Goal: Task Accomplishment & Management: Manage account settings

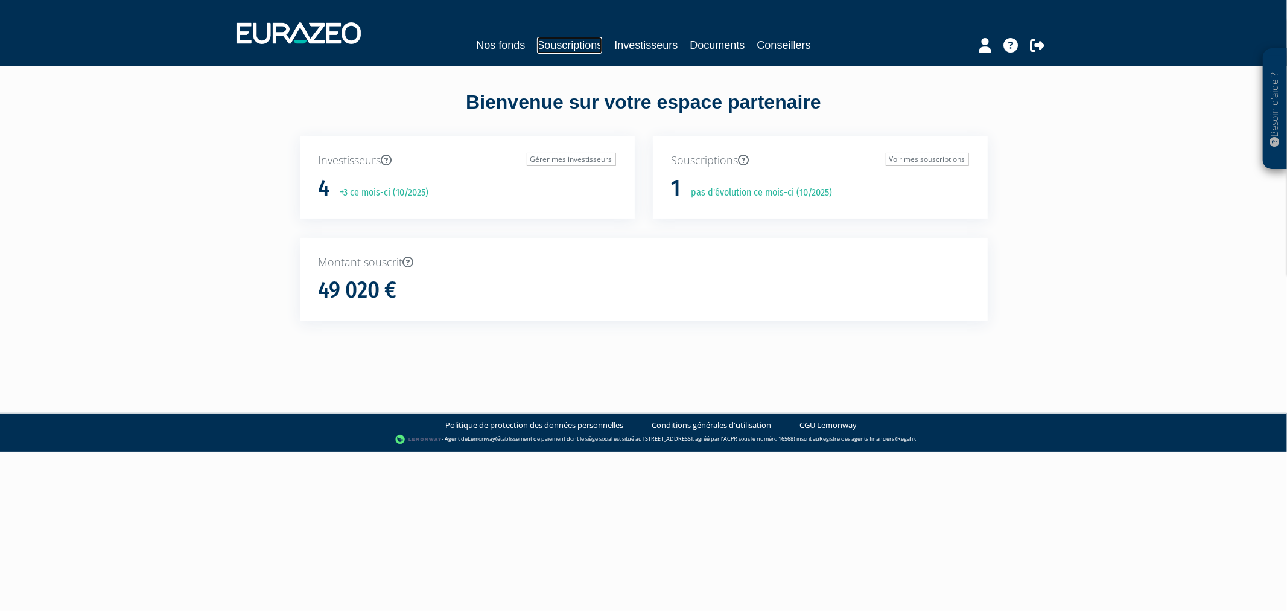
click at [537, 43] on link "Souscriptions" at bounding box center [569, 45] width 65 height 17
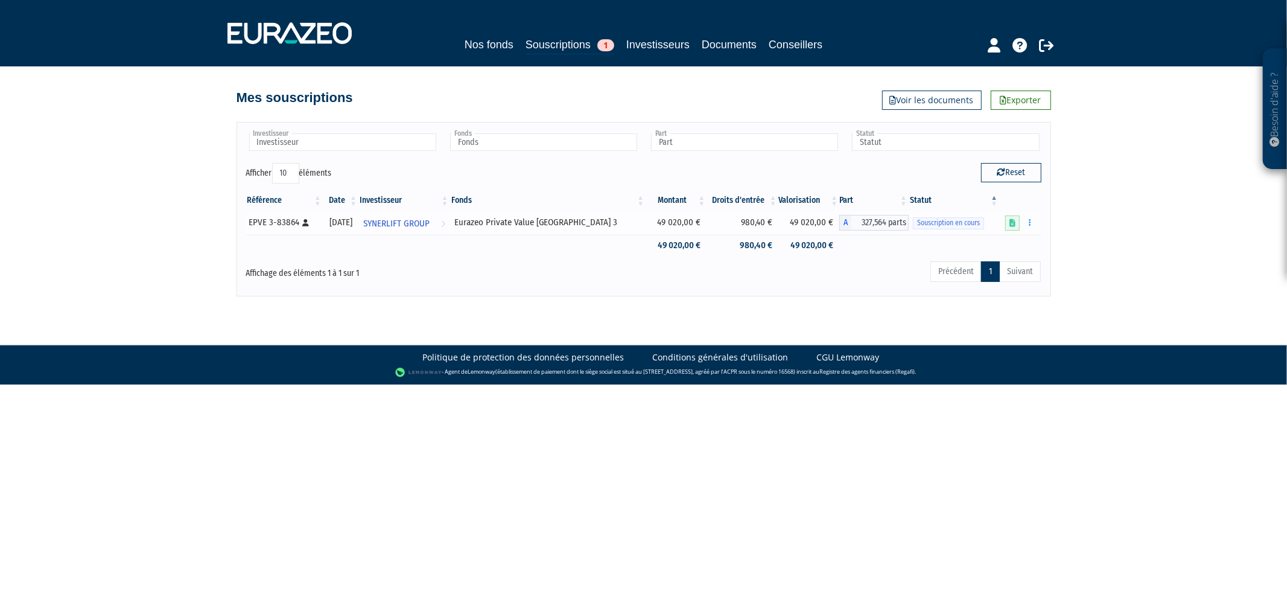
click at [287, 217] on div "EPVE 3-83864 [Français] Personne physique" at bounding box center [284, 222] width 70 height 13
copy div "83864"
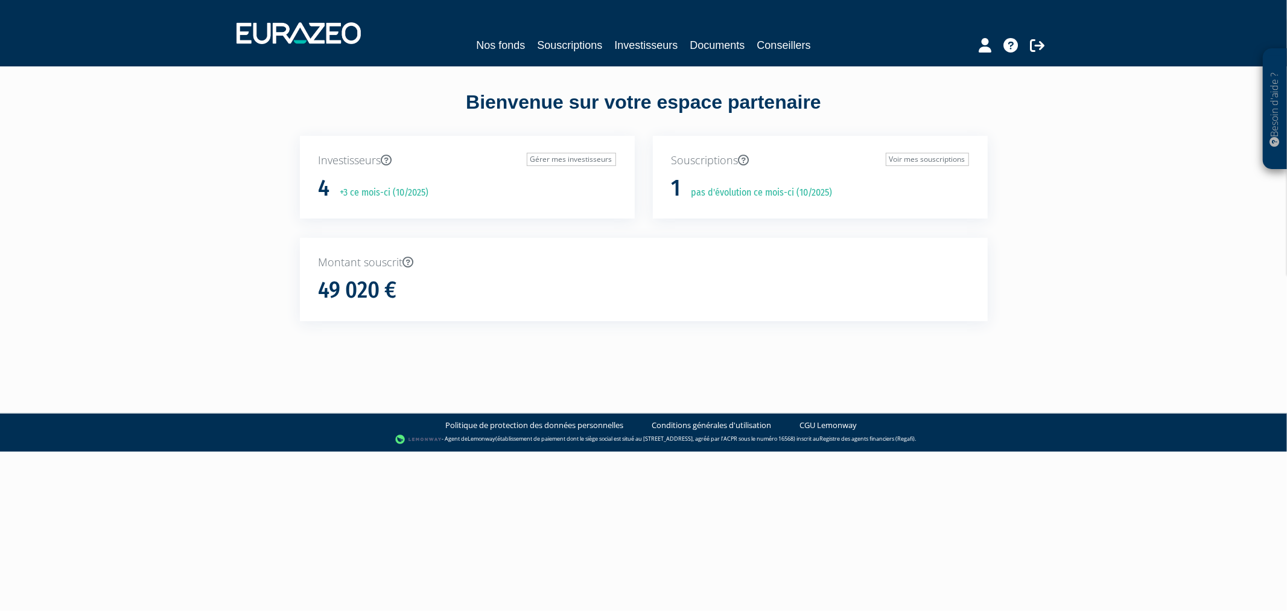
click at [550, 31] on div "Nos fonds Souscriptions Investisseurs Documents Conseillers" at bounding box center [643, 33] width 832 height 45
click at [558, 41] on link "Souscriptions" at bounding box center [569, 45] width 65 height 17
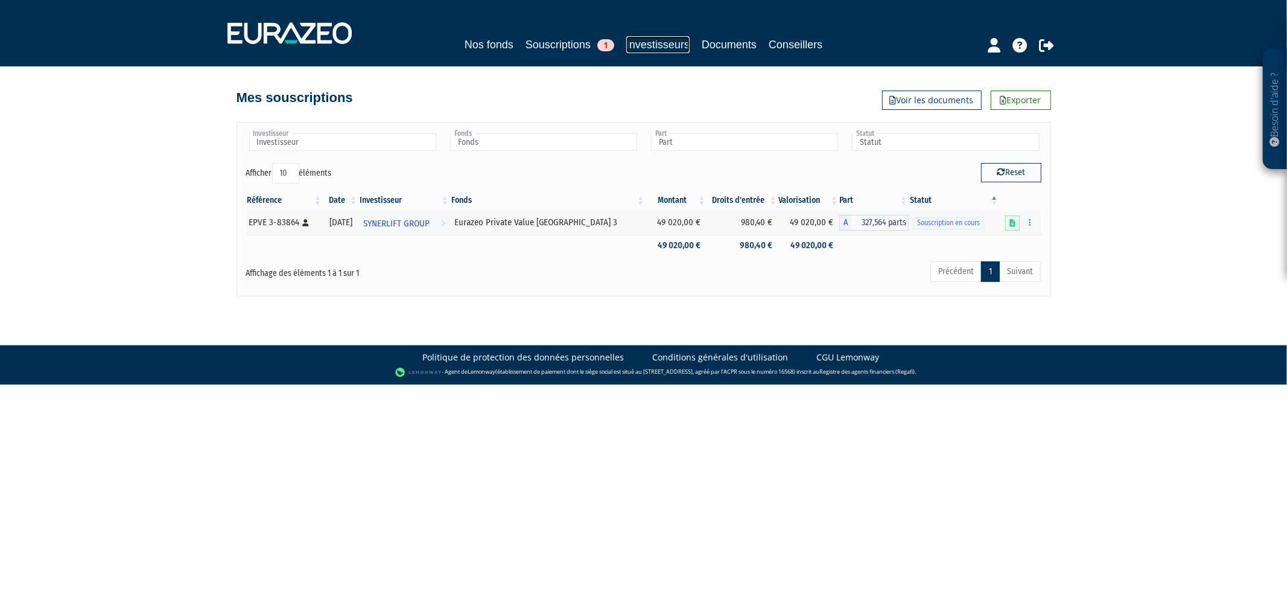
click at [648, 46] on link "Investisseurs" at bounding box center [657, 44] width 63 height 17
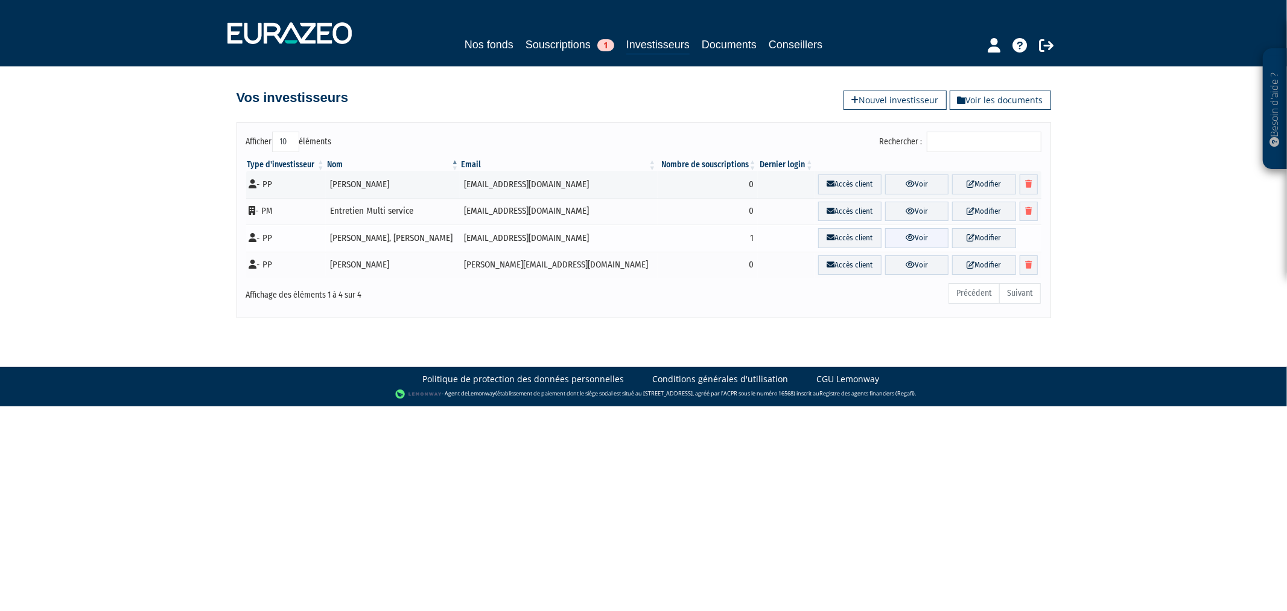
click at [899, 241] on link "Voir" at bounding box center [916, 238] width 63 height 20
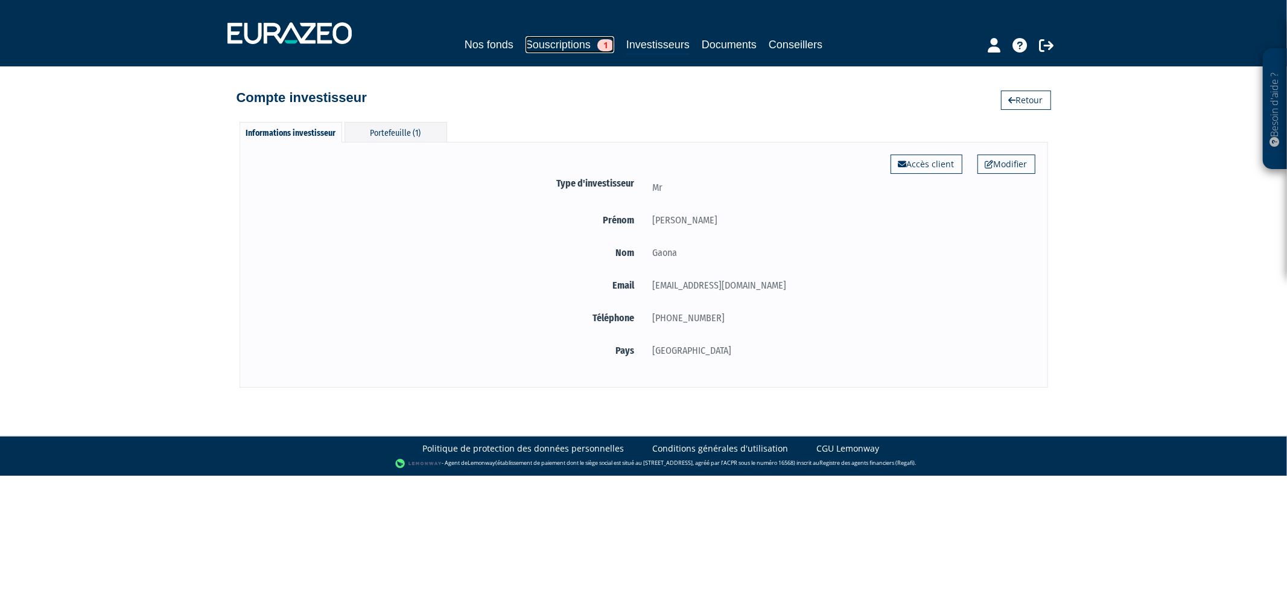
click at [535, 44] on link "Souscriptions 1" at bounding box center [569, 44] width 89 height 17
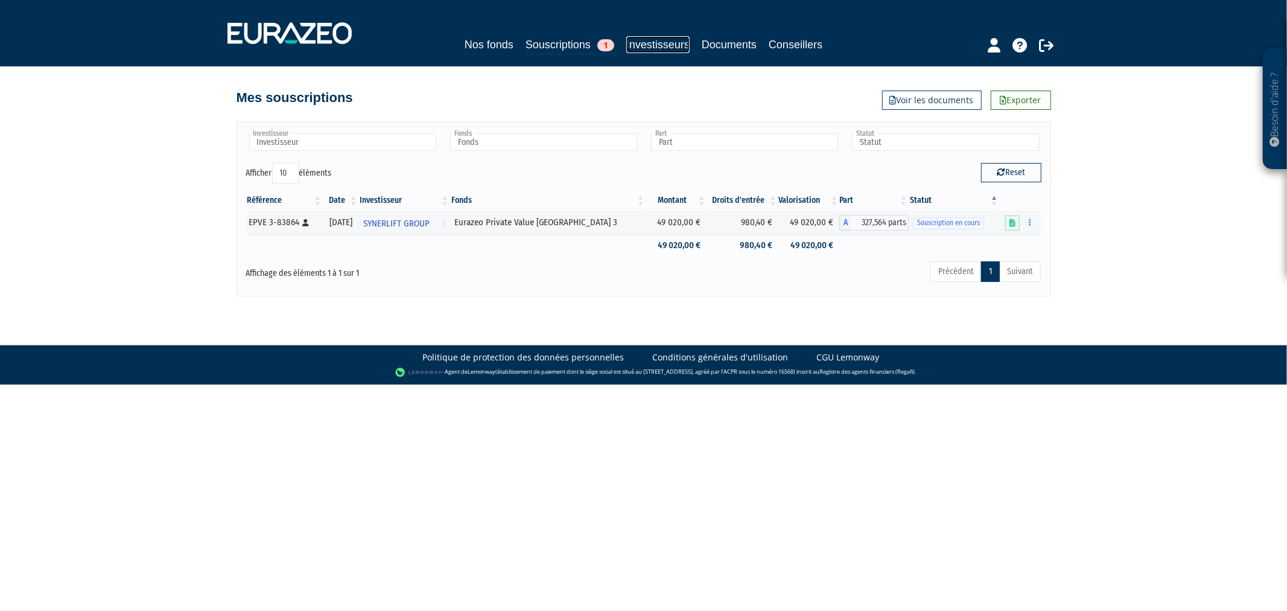
click at [655, 45] on link "Investisseurs" at bounding box center [657, 44] width 63 height 17
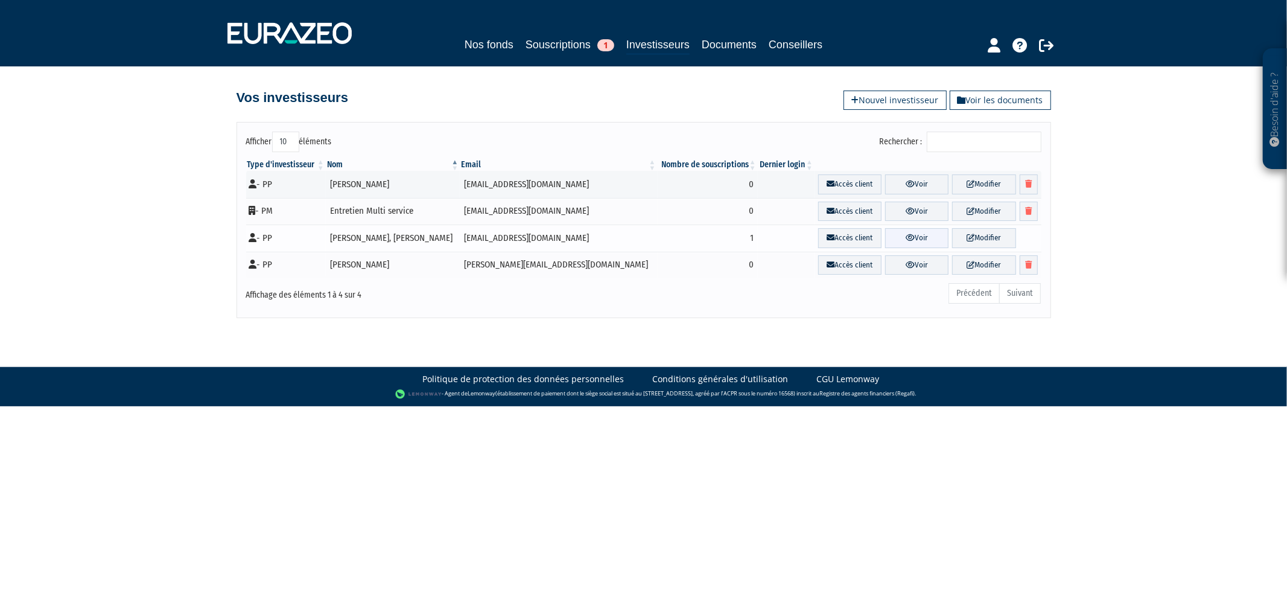
click at [913, 237] on link "Voir" at bounding box center [916, 238] width 63 height 20
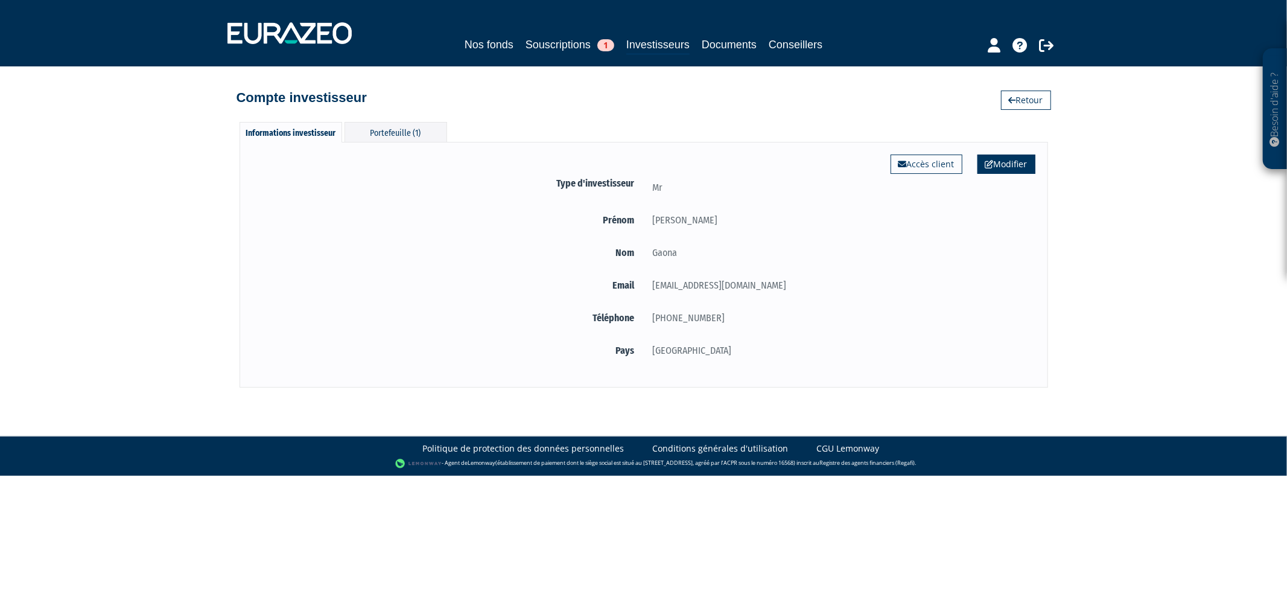
click at [989, 160] on icon at bounding box center [989, 164] width 8 height 8
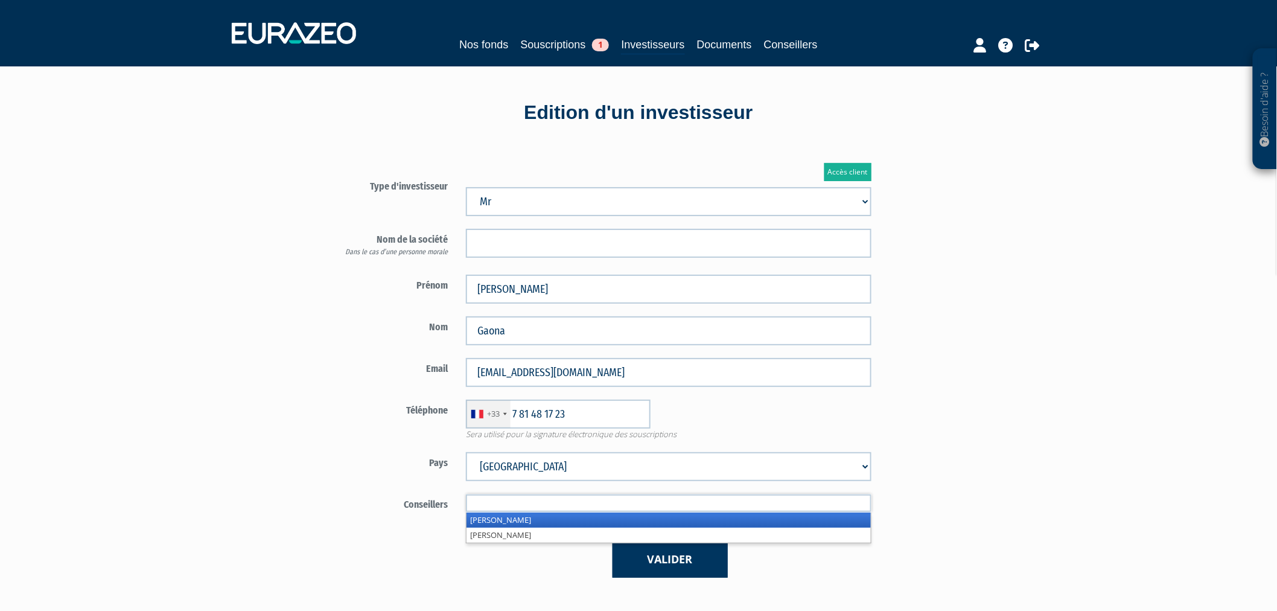
click at [602, 503] on input "text" at bounding box center [668, 502] width 405 height 17
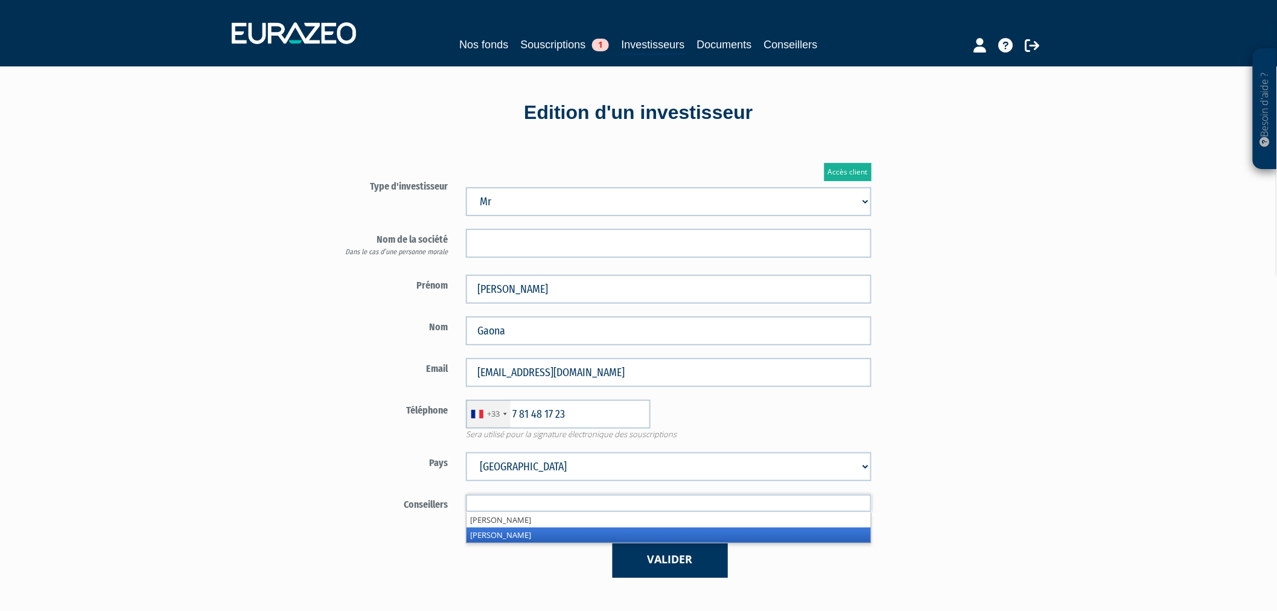
click at [608, 531] on li "Olivier Seguin" at bounding box center [668, 534] width 404 height 15
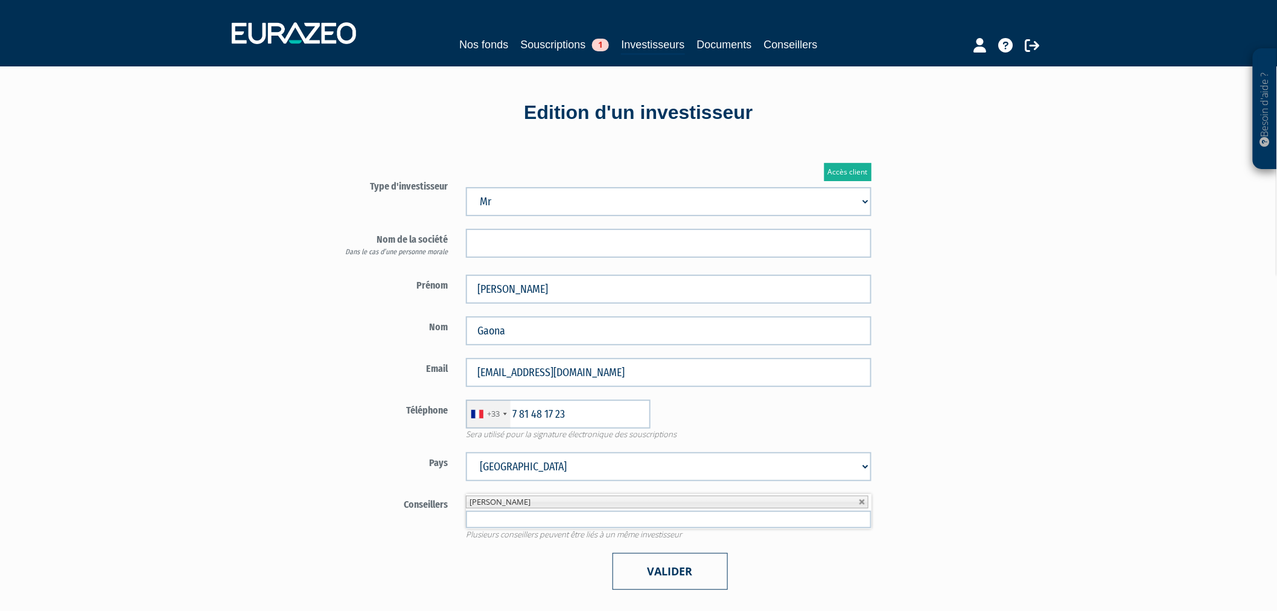
click at [648, 565] on button "Valider" at bounding box center [669, 571] width 115 height 37
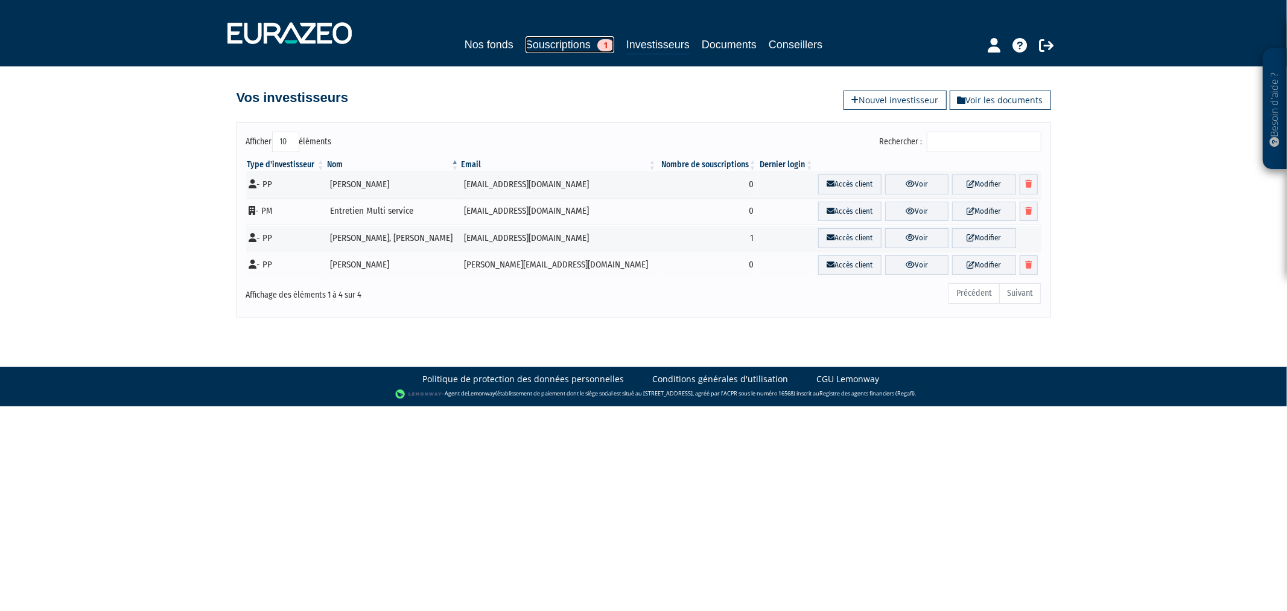
click at [544, 43] on link "Souscriptions 1" at bounding box center [569, 44] width 89 height 17
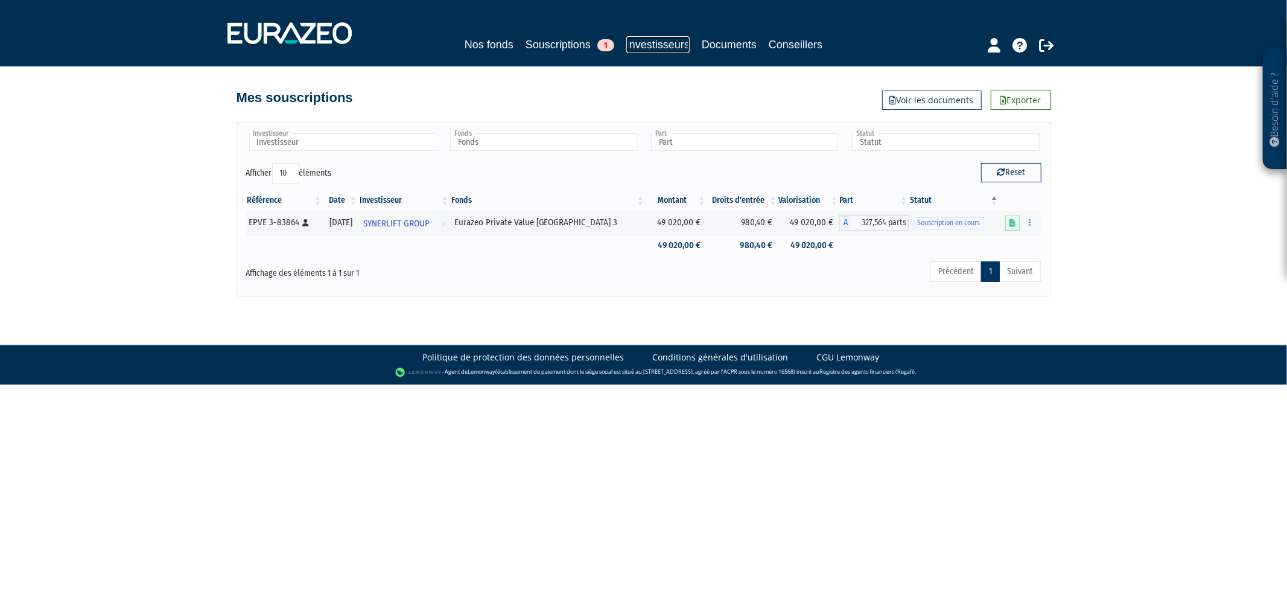
click at [662, 47] on link "Investisseurs" at bounding box center [657, 44] width 63 height 17
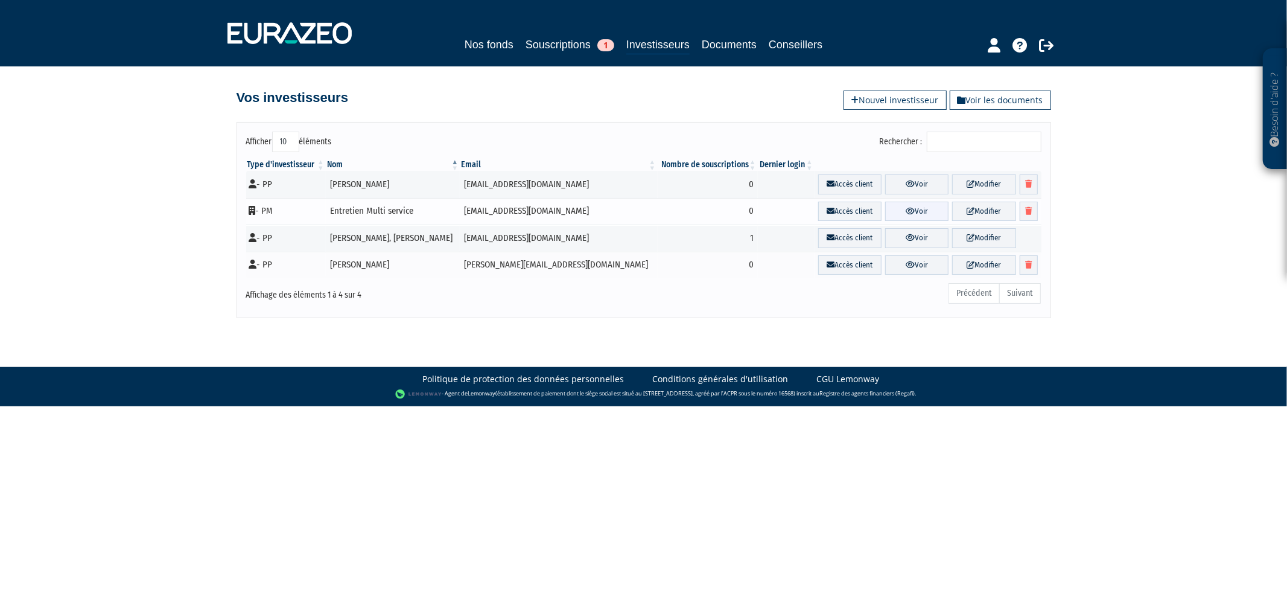
click at [896, 210] on link "Voir" at bounding box center [916, 211] width 63 height 20
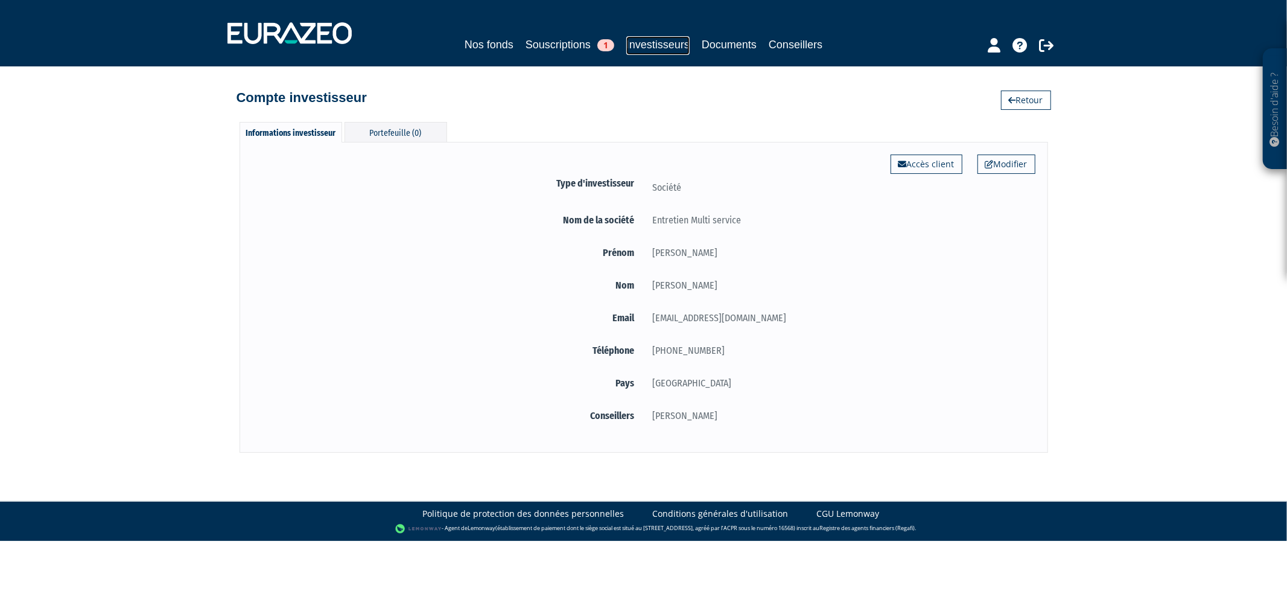
click at [629, 39] on link "Investisseurs" at bounding box center [657, 45] width 63 height 19
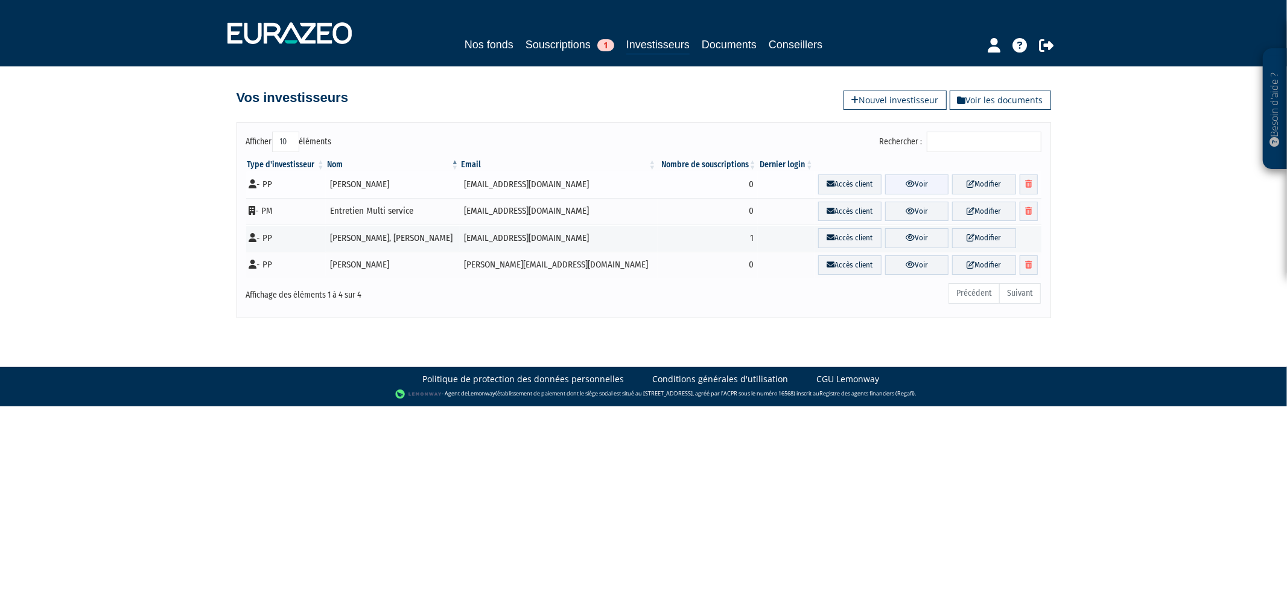
click at [911, 182] on link "Voir" at bounding box center [916, 184] width 63 height 20
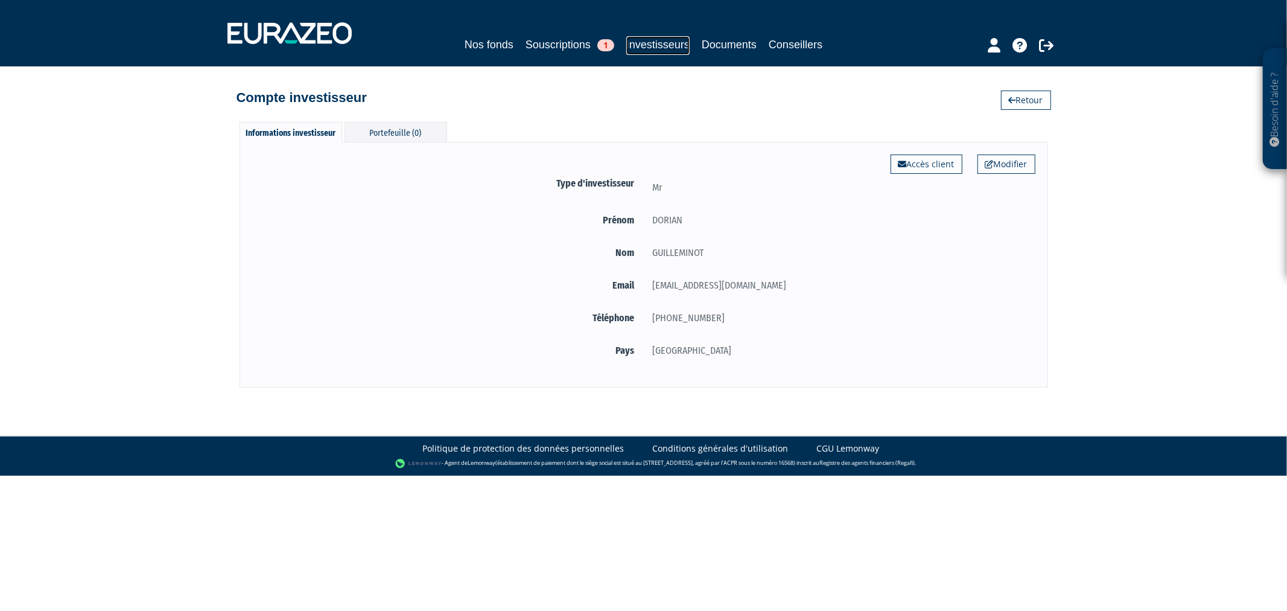
click at [643, 39] on link "Investisseurs" at bounding box center [657, 45] width 63 height 19
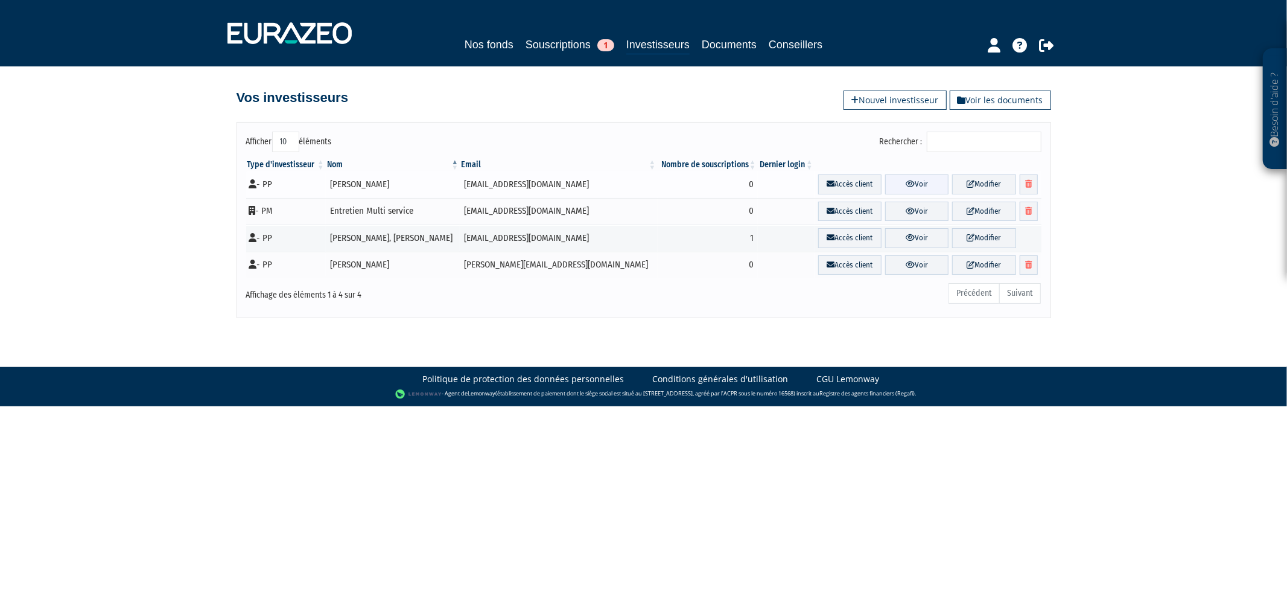
click at [925, 180] on link "Voir" at bounding box center [916, 184] width 63 height 20
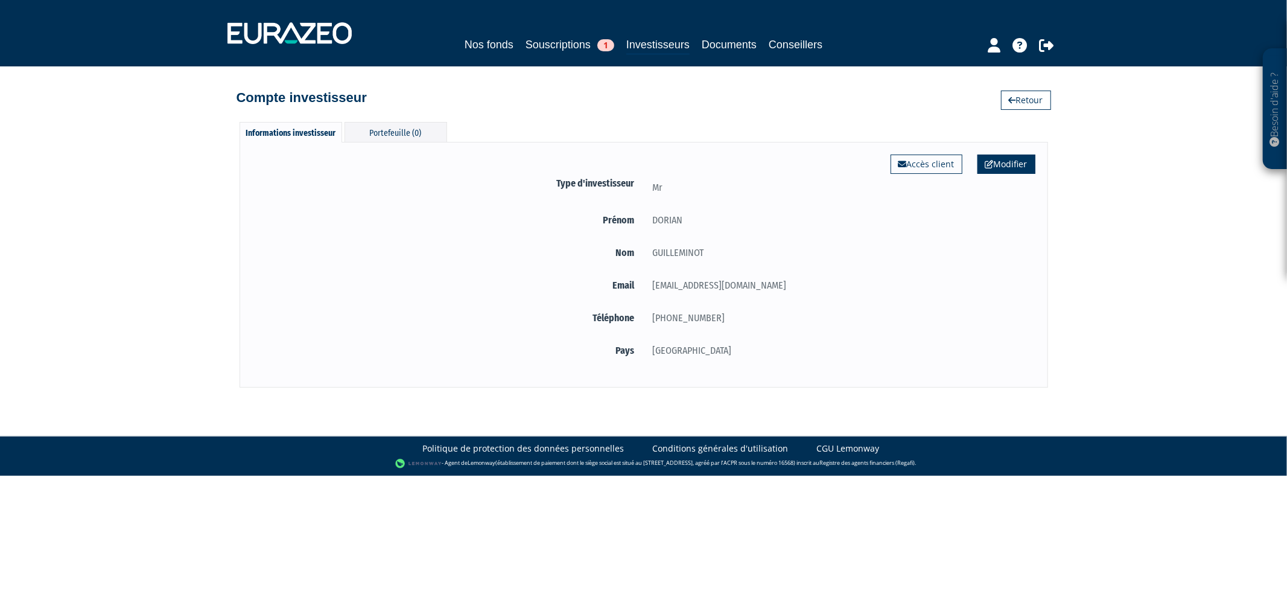
click at [1018, 165] on link "Modifier" at bounding box center [1006, 163] width 58 height 19
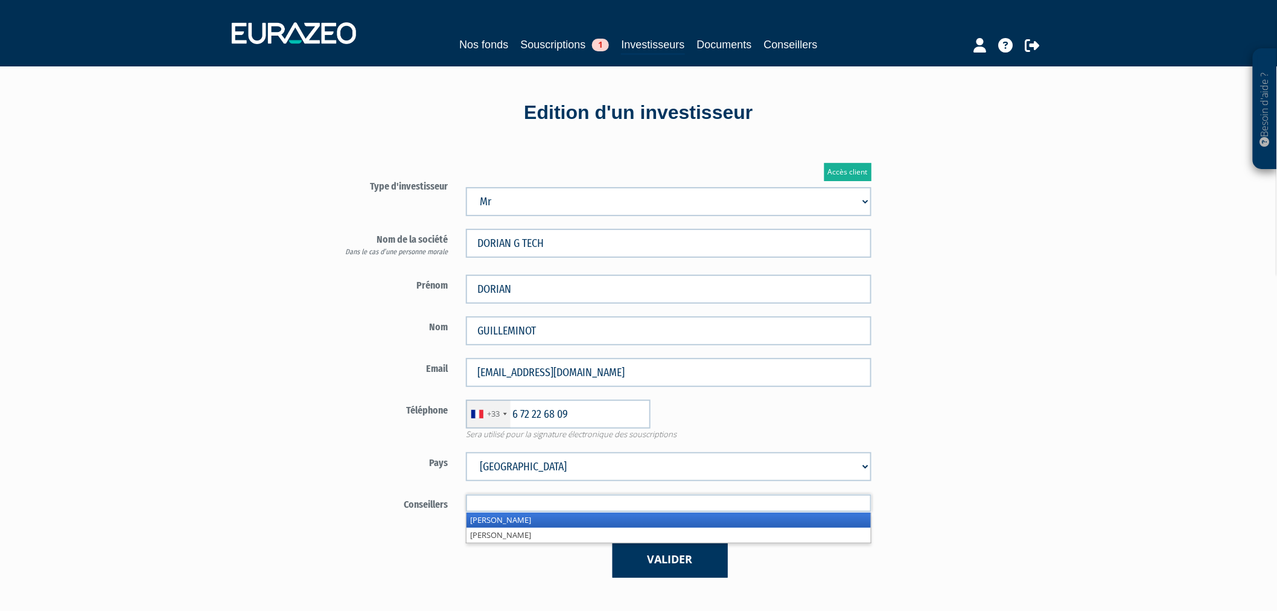
click at [571, 500] on input "text" at bounding box center [668, 502] width 405 height 17
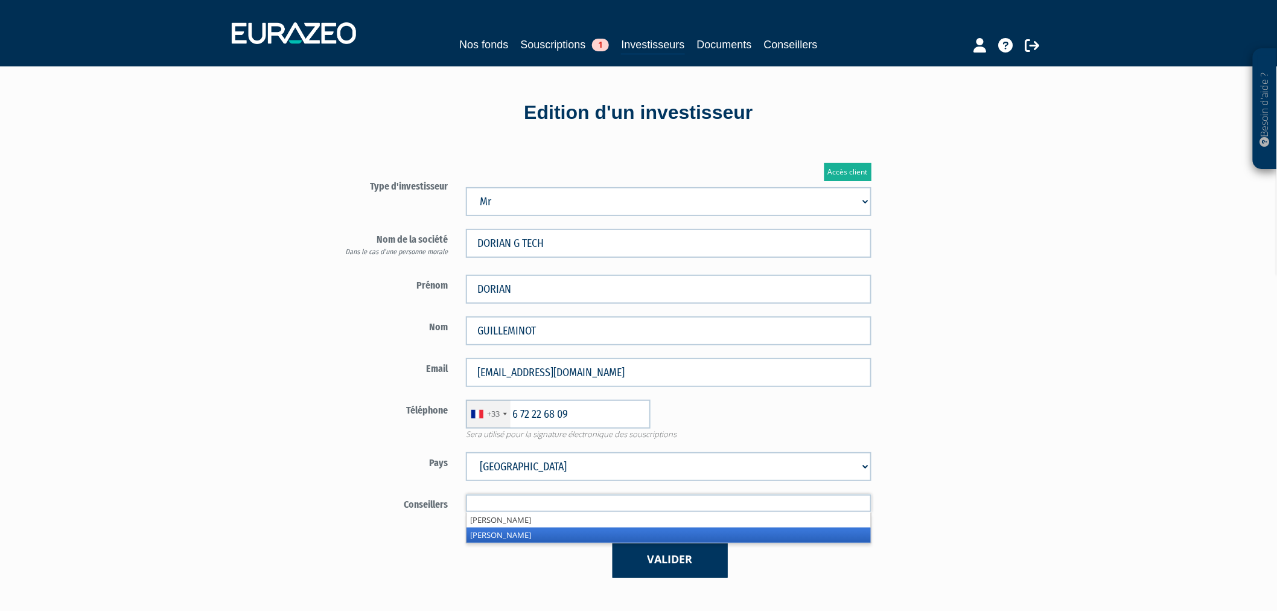
drag, startPoint x: 569, startPoint y: 526, endPoint x: 585, endPoint y: 549, distance: 28.1
click at [569, 527] on li "Olivier Seguin" at bounding box center [668, 534] width 404 height 15
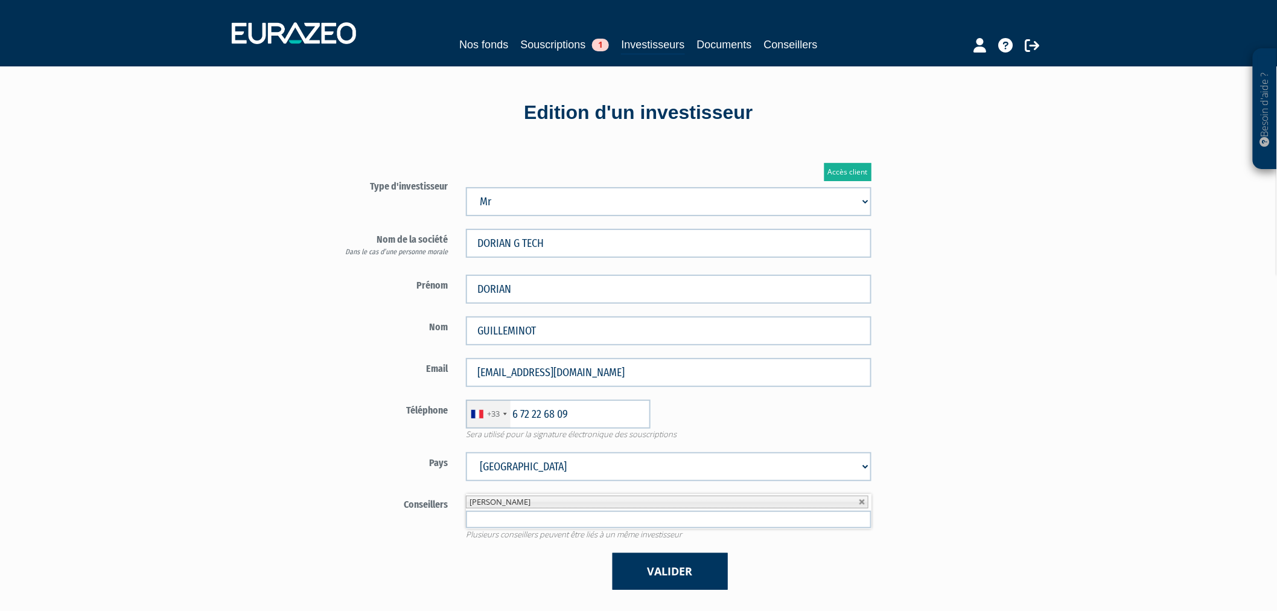
click at [610, 563] on div "Valider" at bounding box center [669, 571] width 424 height 37
click at [643, 574] on button "Valider" at bounding box center [669, 571] width 115 height 37
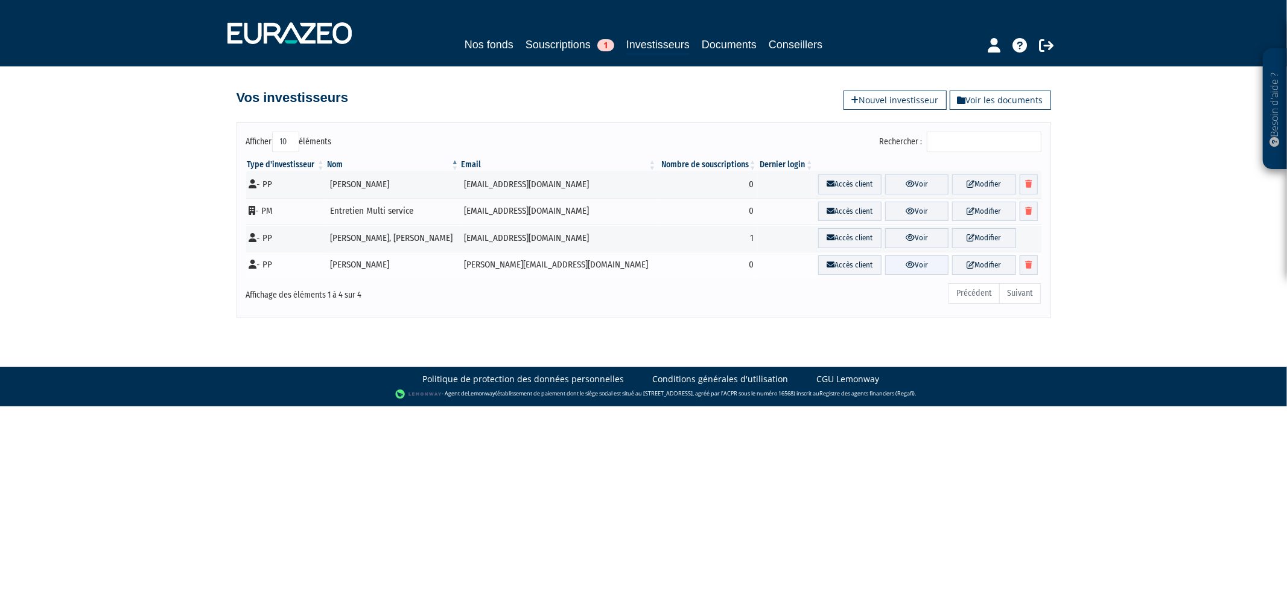
click at [918, 268] on link "Voir" at bounding box center [916, 265] width 63 height 20
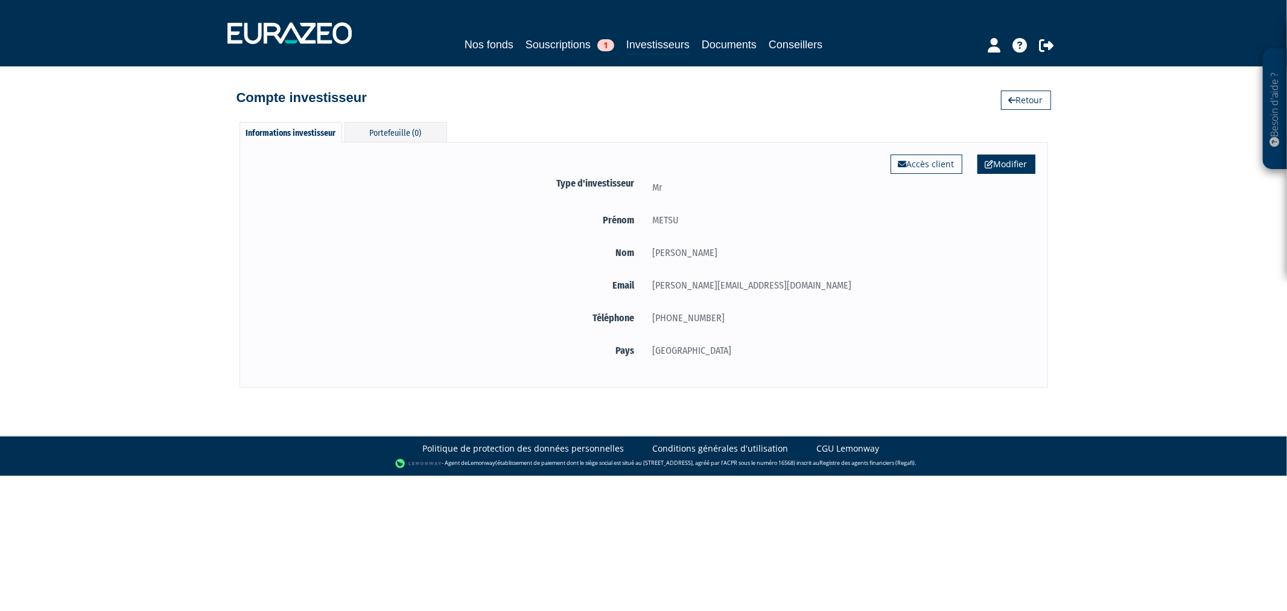
click at [995, 163] on link "Modifier" at bounding box center [1006, 163] width 58 height 19
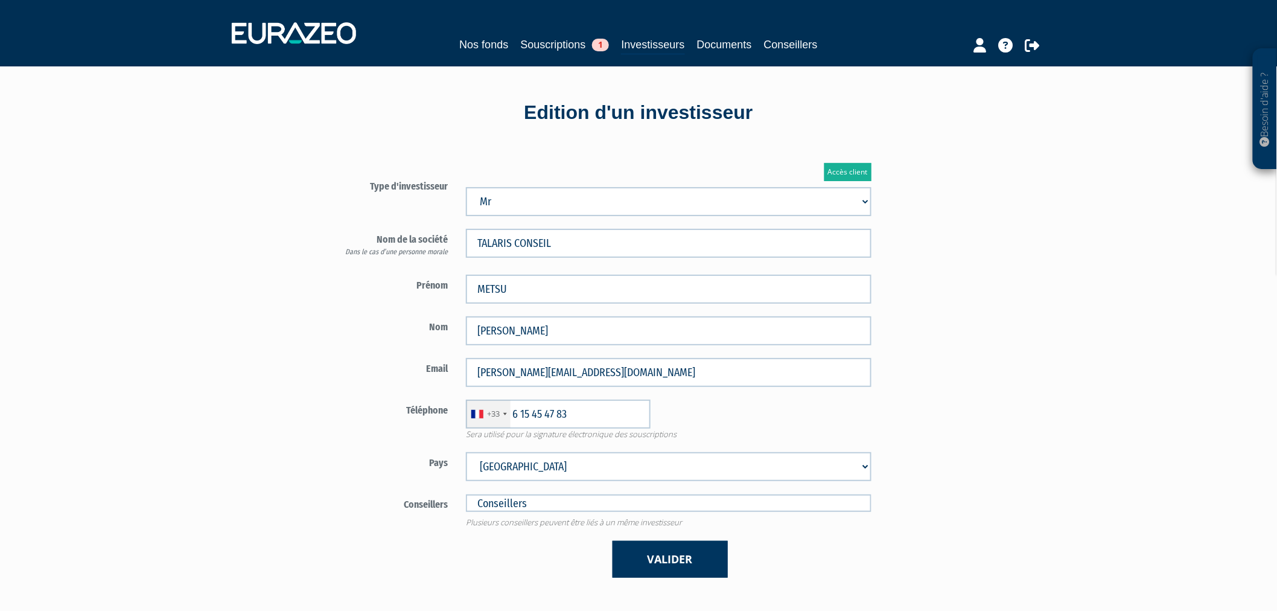
click at [596, 512] on div "Conseillers Damien Boukhsou Olivier Seguin Conseillers Plusieurs conseillers pe…" at bounding box center [598, 510] width 565 height 34
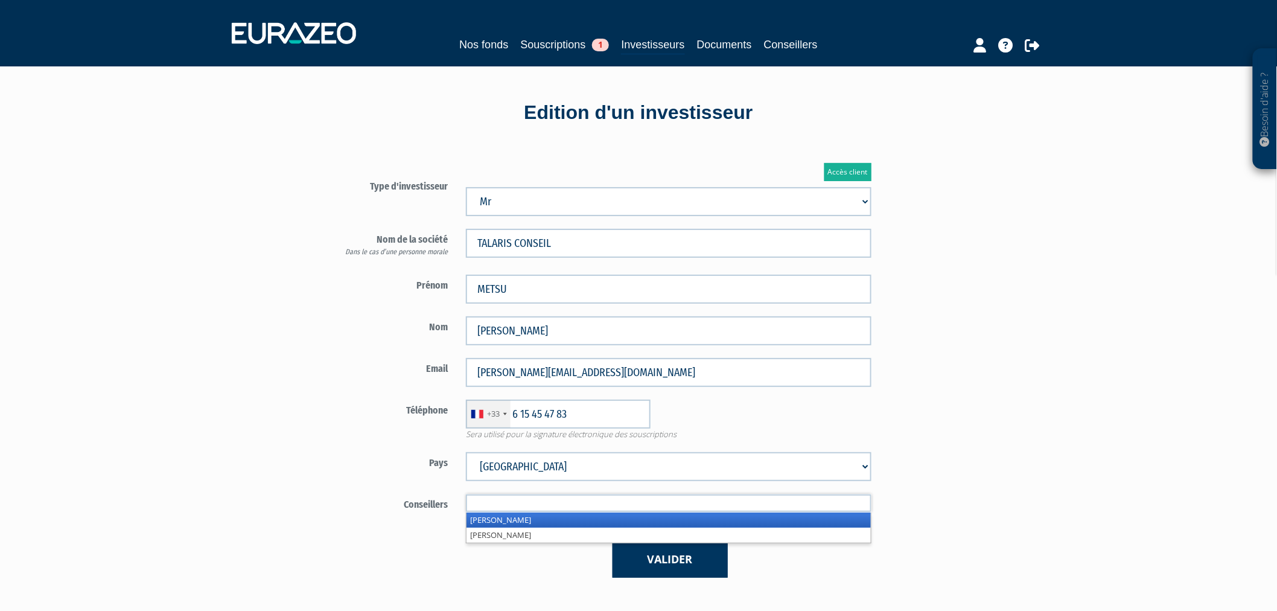
click at [589, 503] on input "text" at bounding box center [668, 502] width 405 height 17
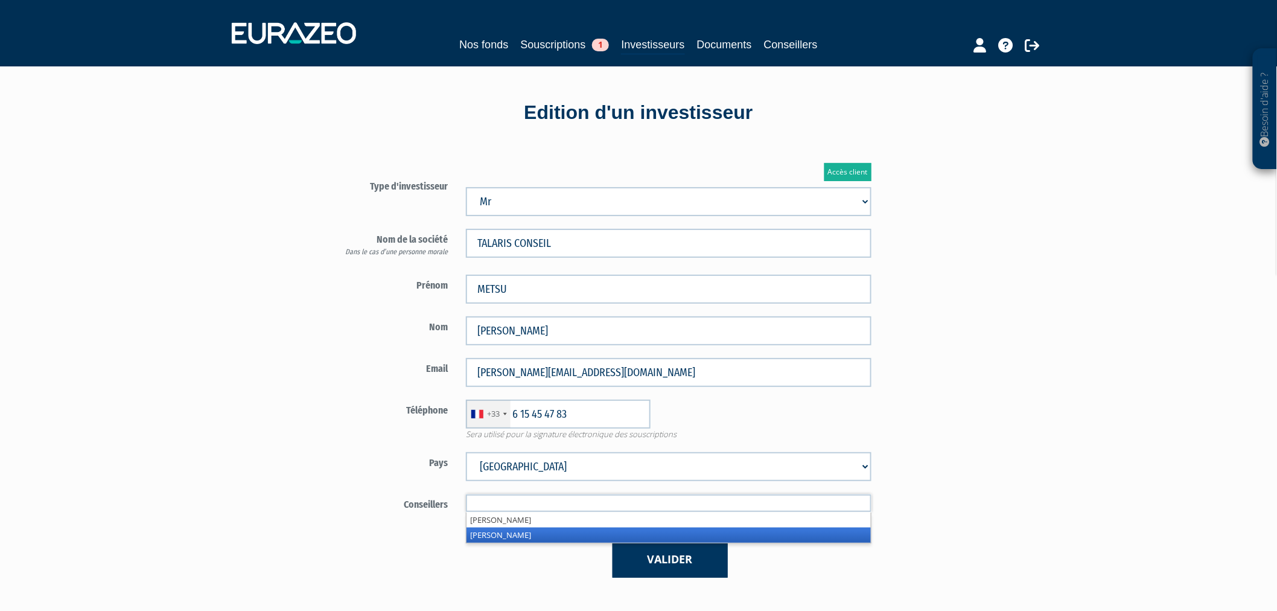
click at [582, 535] on li "Olivier Seguin" at bounding box center [668, 534] width 404 height 15
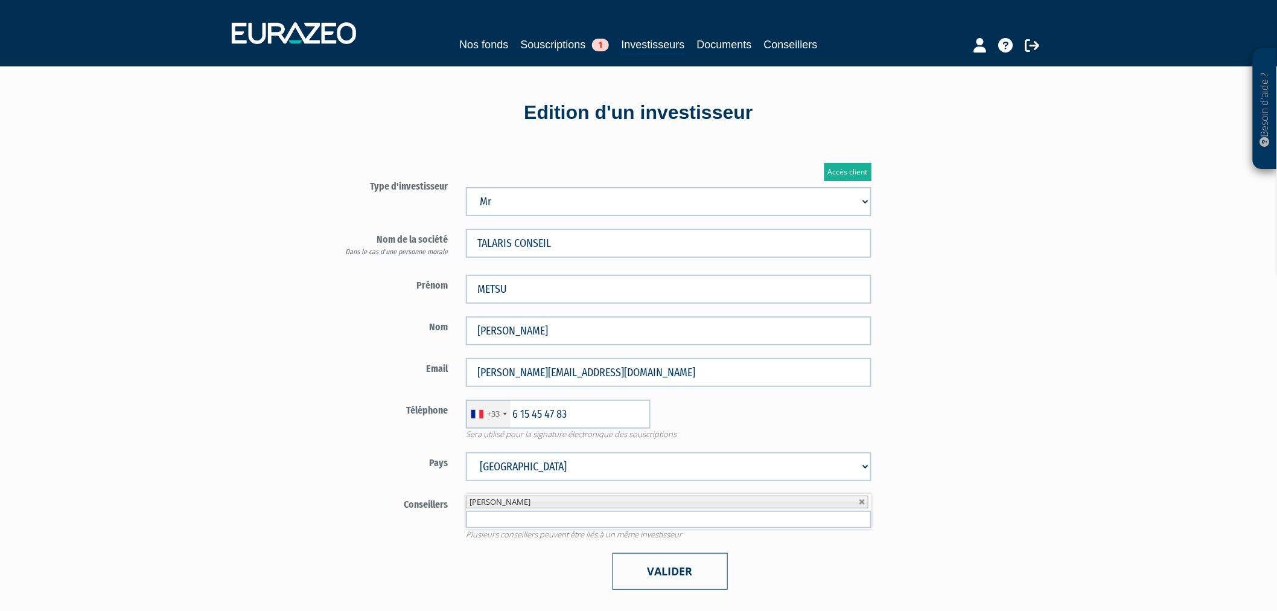
click at [654, 567] on button "Valider" at bounding box center [669, 571] width 115 height 37
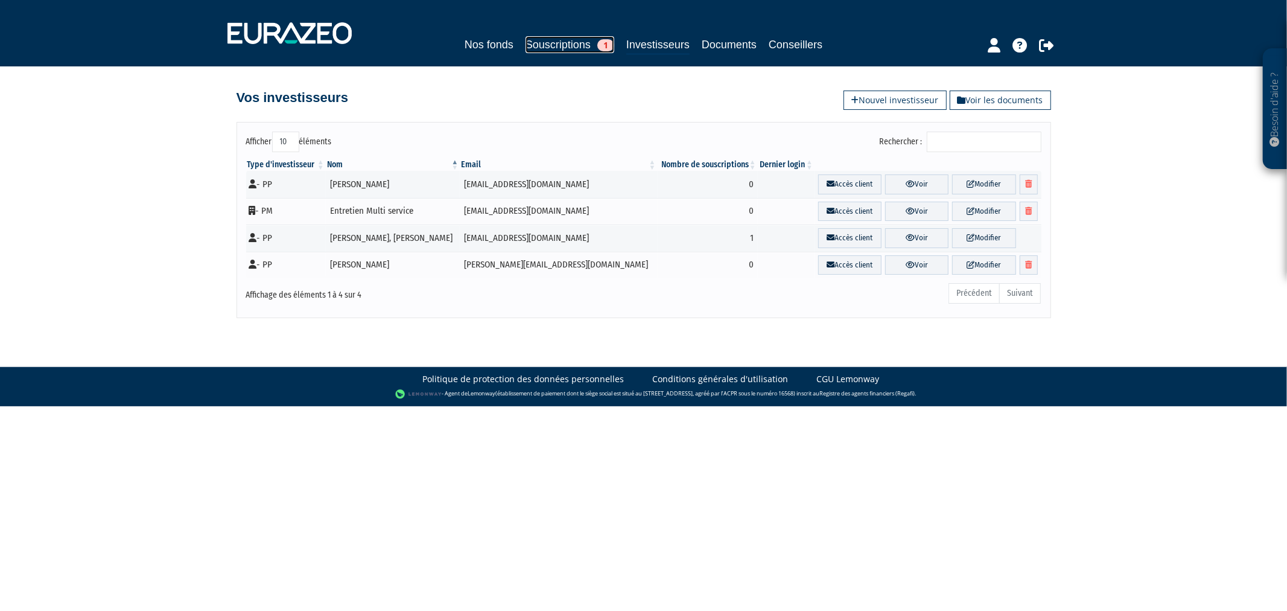
click at [581, 46] on link "Souscriptions 1" at bounding box center [569, 44] width 89 height 17
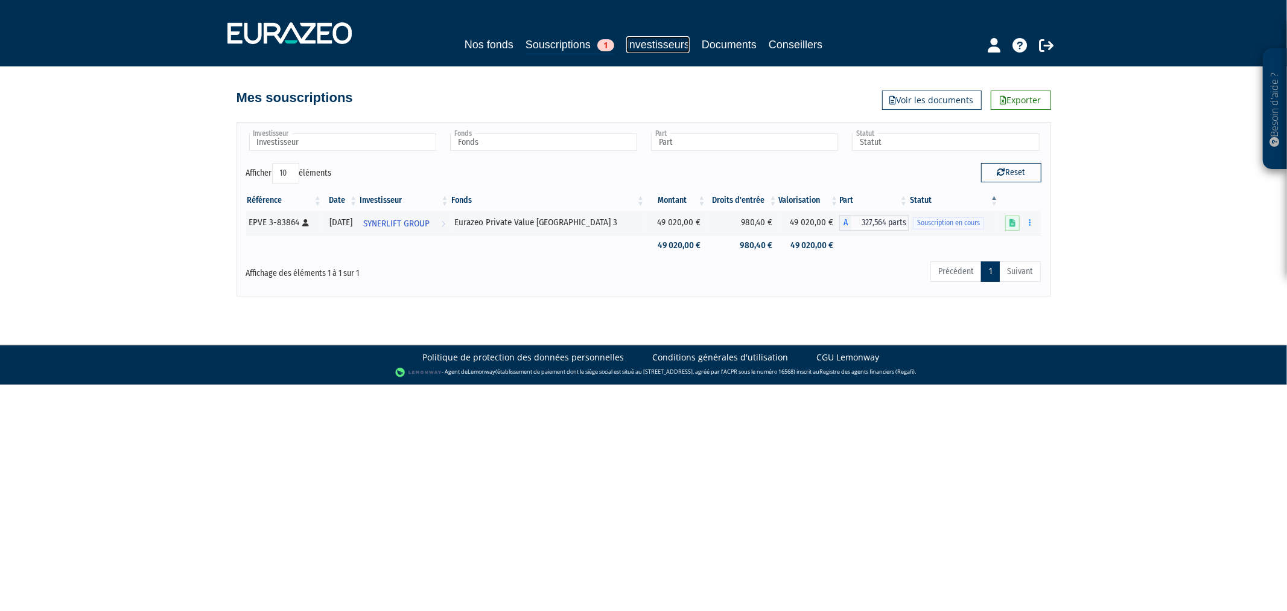
click at [654, 46] on link "Investisseurs" at bounding box center [657, 44] width 63 height 17
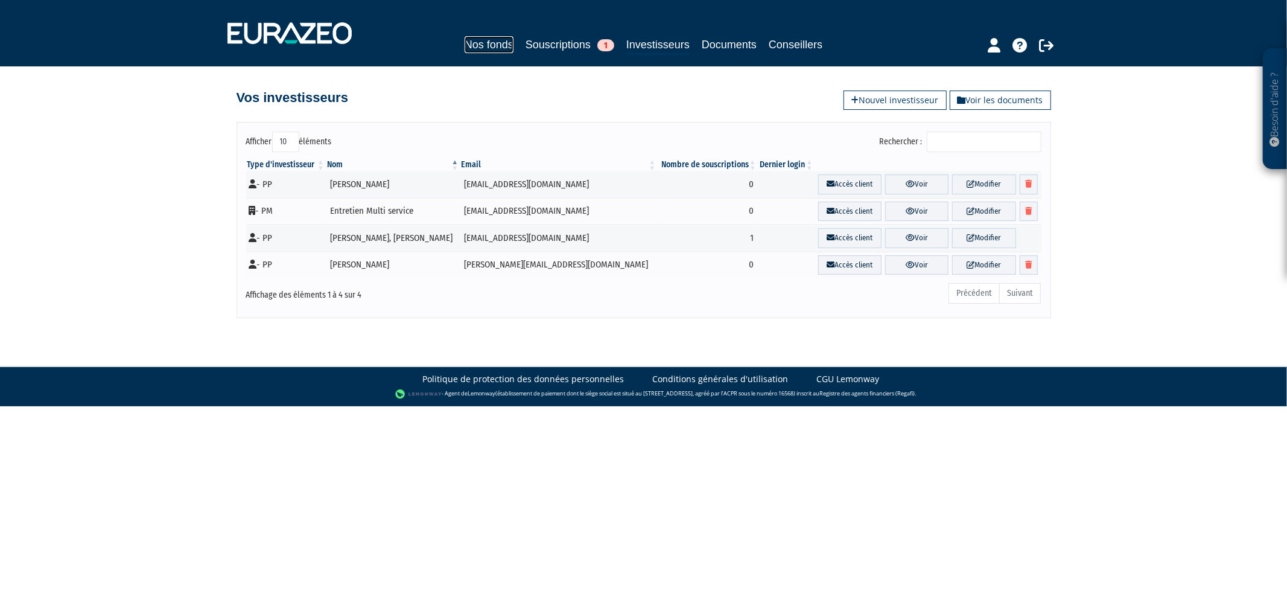
click at [474, 51] on link "Nos fonds" at bounding box center [489, 44] width 49 height 17
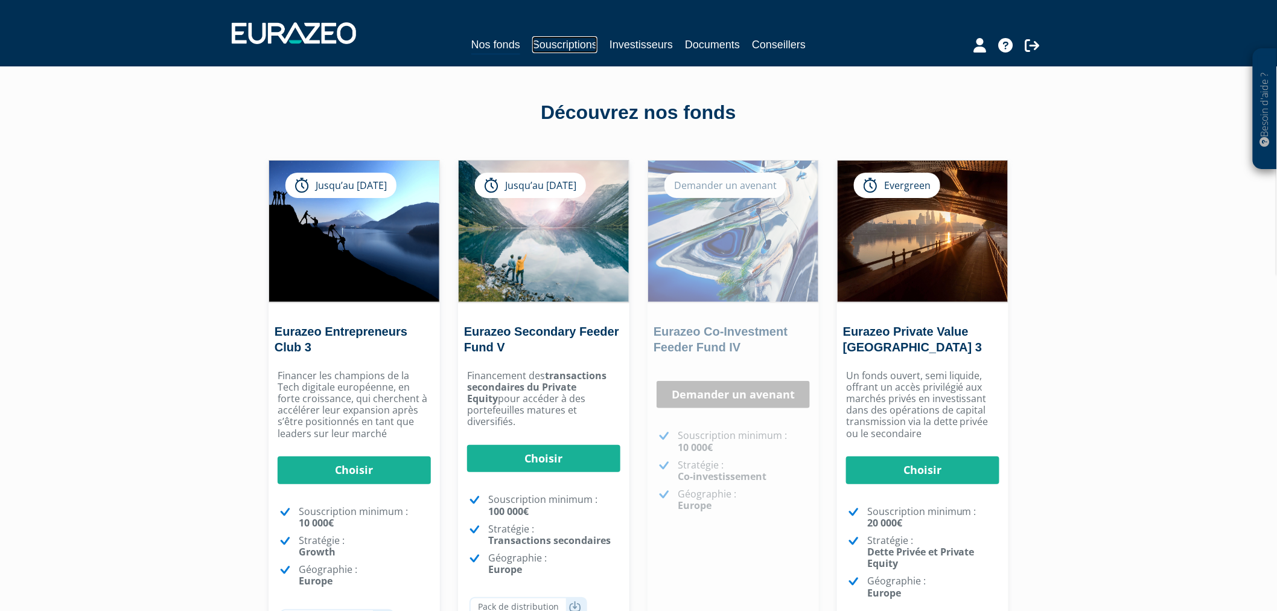
click at [535, 48] on link "Souscriptions" at bounding box center [564, 44] width 65 height 17
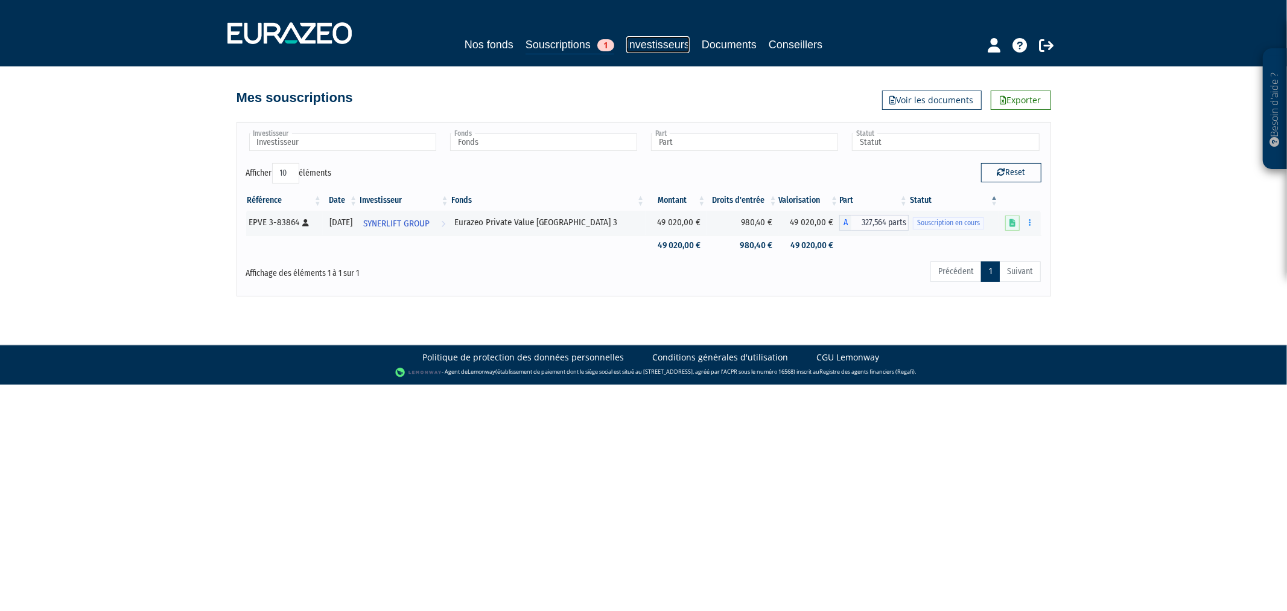
click at [646, 50] on link "Investisseurs" at bounding box center [657, 44] width 63 height 17
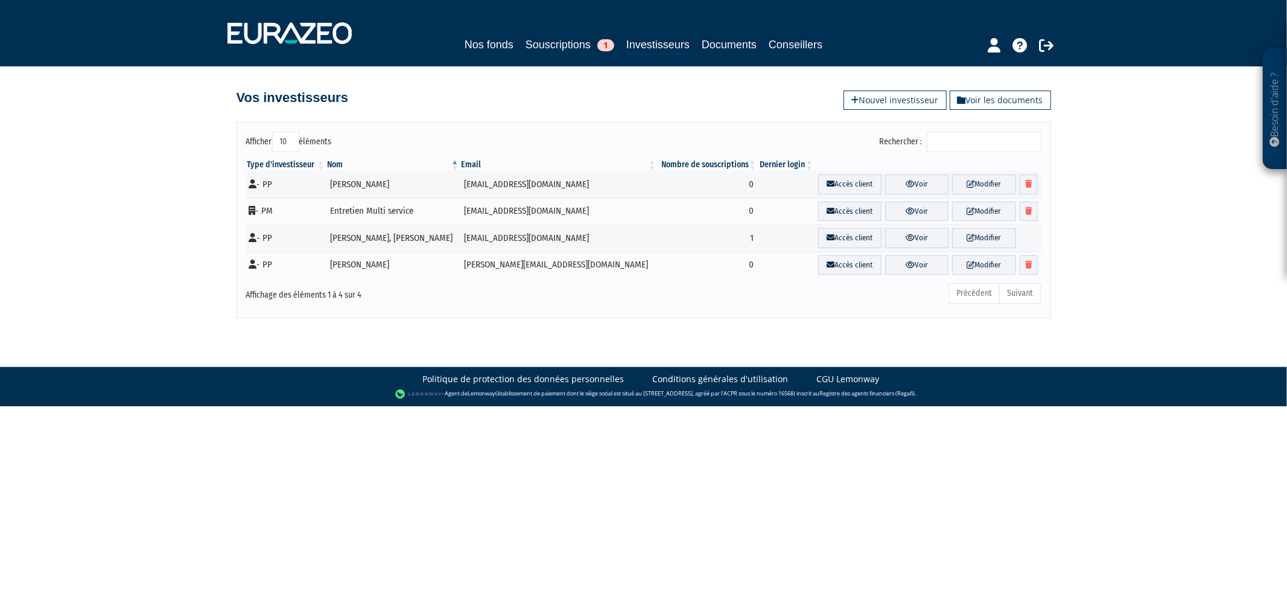
click at [446, 31] on div "Nos fonds Souscriptions 1 Investisseurs Documents Conseillers" at bounding box center [643, 33] width 850 height 45
click at [560, 46] on link "Souscriptions 1" at bounding box center [569, 44] width 89 height 17
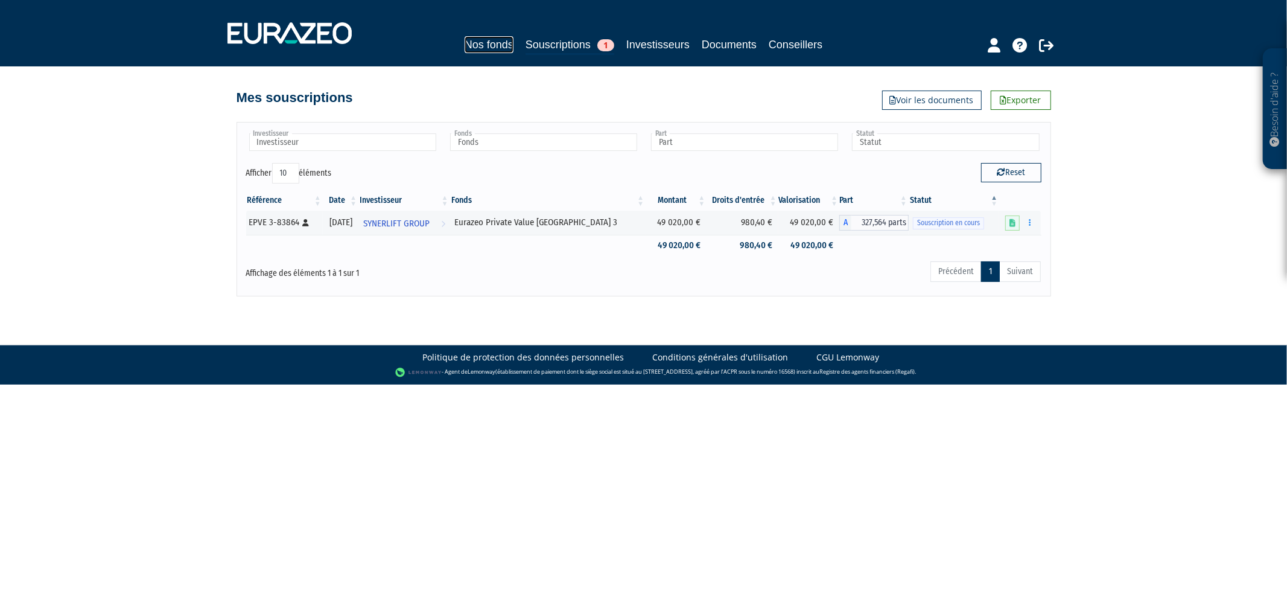
click at [465, 44] on link "Nos fonds" at bounding box center [489, 44] width 49 height 17
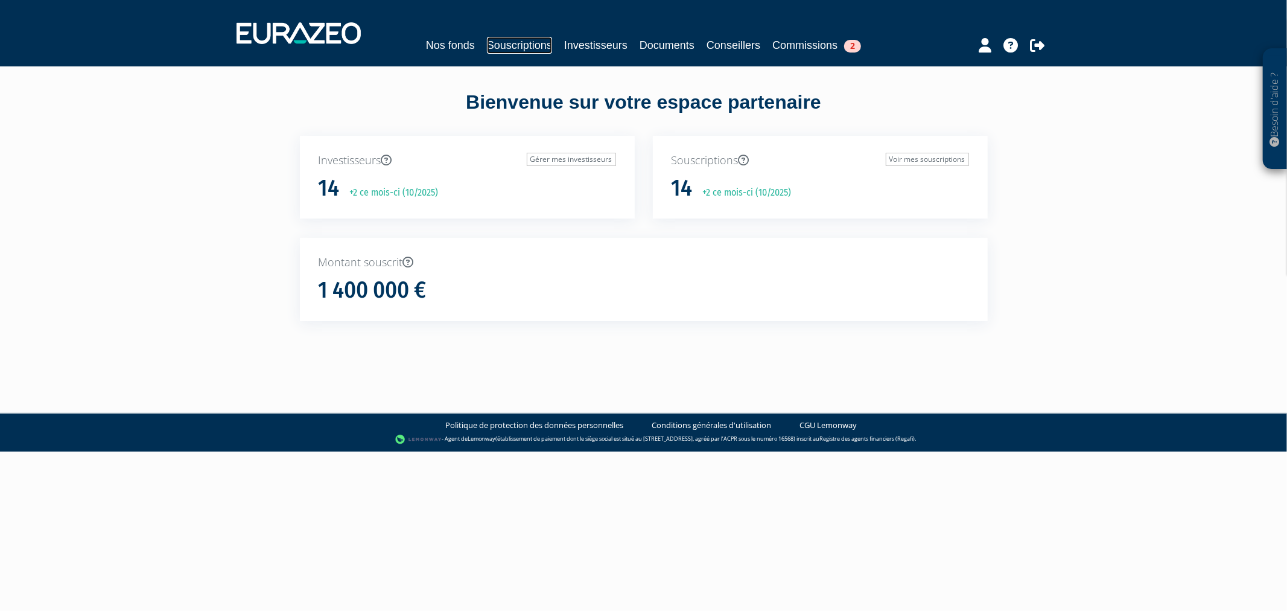
click at [507, 45] on link "Souscriptions" at bounding box center [519, 45] width 65 height 17
click at [505, 43] on link "Souscriptions 1" at bounding box center [519, 45] width 89 height 17
